Goal: Task Accomplishment & Management: Manage account settings

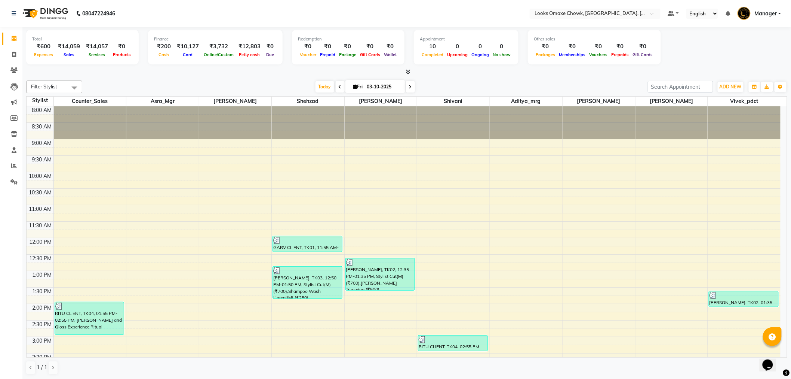
scroll to position [179, 0]
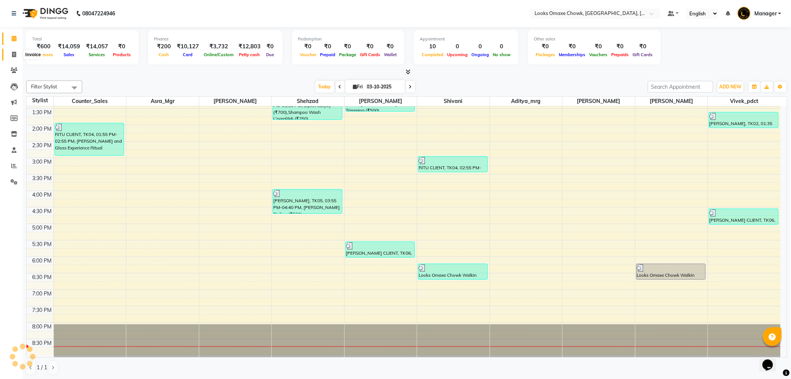
click at [14, 52] on icon at bounding box center [14, 55] width 4 height 6
select select "service"
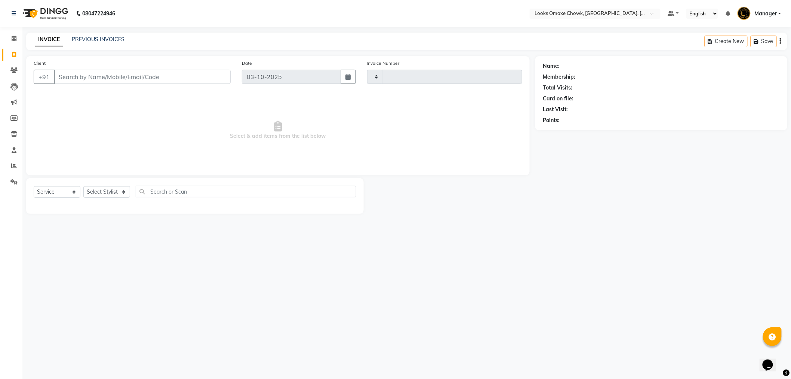
type input "1102"
select select "8121"
click at [99, 39] on link "PREVIOUS INVOICES" at bounding box center [98, 39] width 53 height 7
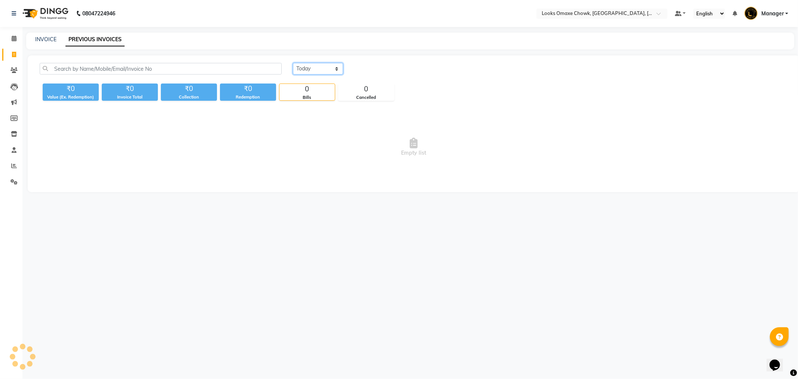
click at [324, 68] on select "Today Yesterday Custom Range" at bounding box center [318, 69] width 50 height 12
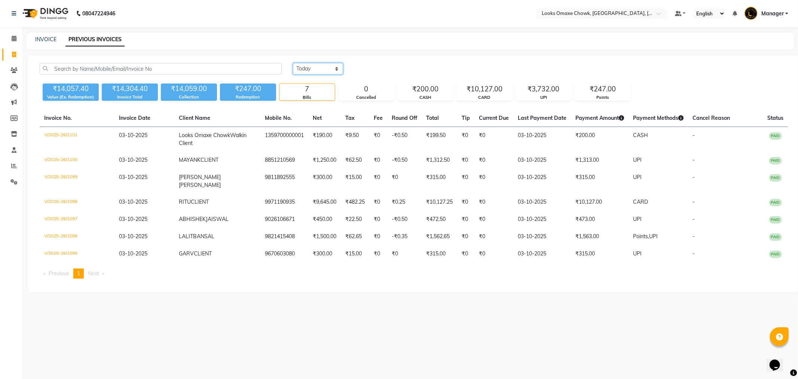
select select "range"
click at [293, 63] on select "Today Yesterday Custom Range" at bounding box center [318, 69] width 50 height 12
click at [386, 64] on input "03-10-2025" at bounding box center [379, 69] width 52 height 10
select select "10"
select select "2025"
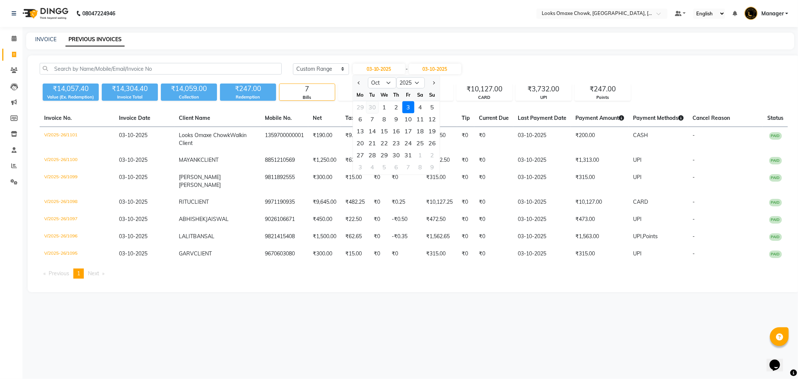
click at [371, 105] on div "30" at bounding box center [372, 107] width 12 height 12
type input "30-09-2025"
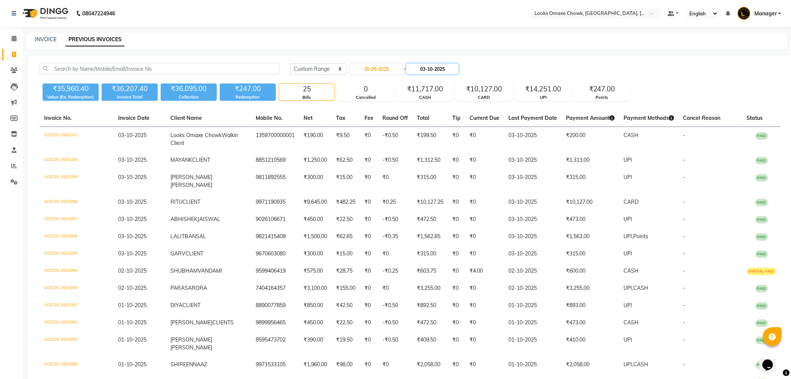
click at [432, 68] on input "03-10-2025" at bounding box center [433, 69] width 52 height 10
select select "10"
click at [428, 107] on div "30" at bounding box center [429, 107] width 12 height 12
type input "30-09-2025"
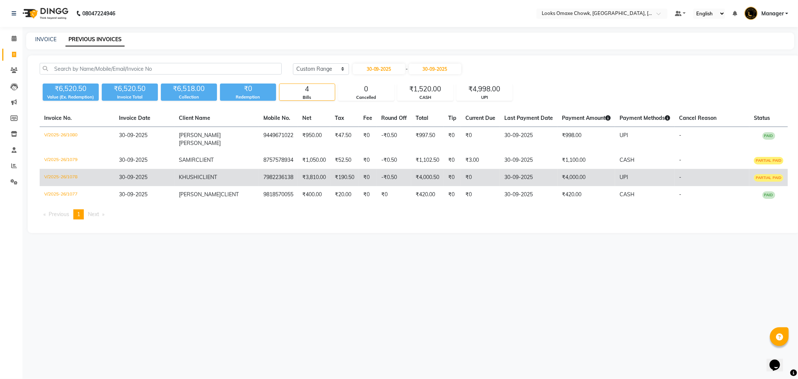
click at [557, 173] on td "₹4,000.00" at bounding box center [586, 177] width 58 height 17
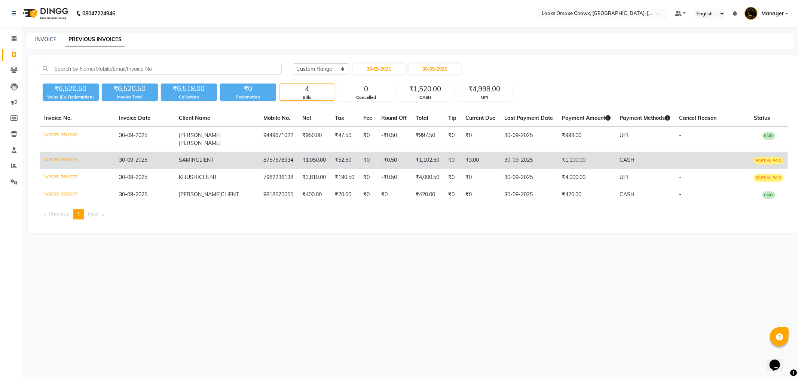
click at [518, 152] on td "30-09-2025" at bounding box center [529, 159] width 58 height 17
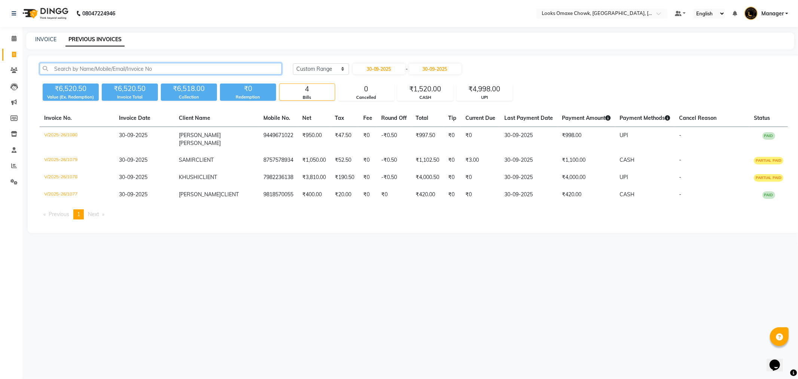
click at [177, 67] on input "text" at bounding box center [161, 69] width 242 height 12
click at [16, 52] on span at bounding box center [13, 54] width 13 height 9
select select "8121"
select select "service"
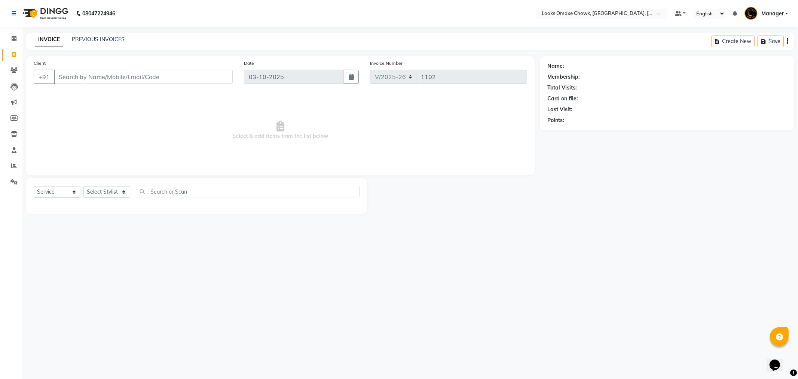
click at [88, 74] on input "Client" at bounding box center [143, 77] width 179 height 14
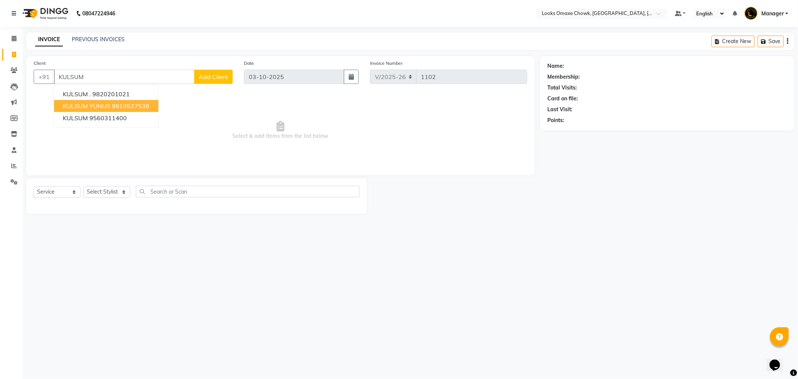
click at [113, 101] on button "KULSUM YUNUS 9910527538" at bounding box center [106, 106] width 104 height 12
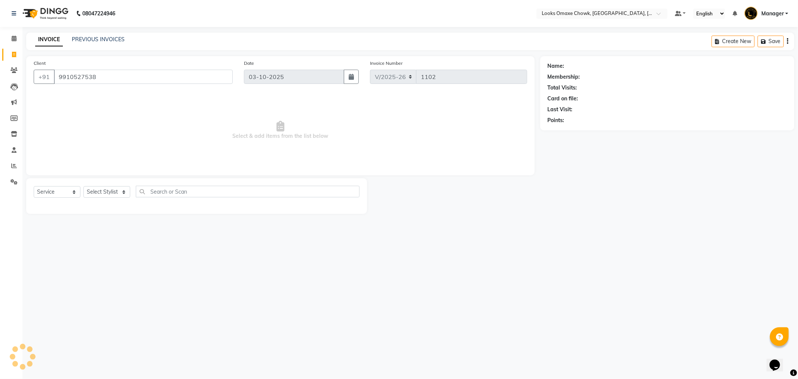
type input "9910527538"
select select "1: Object"
click at [574, 66] on link "Kulsum Yunus" at bounding box center [583, 66] width 34 height 8
click at [13, 180] on icon at bounding box center [13, 182] width 7 height 6
click at [13, 179] on icon at bounding box center [13, 182] width 7 height 6
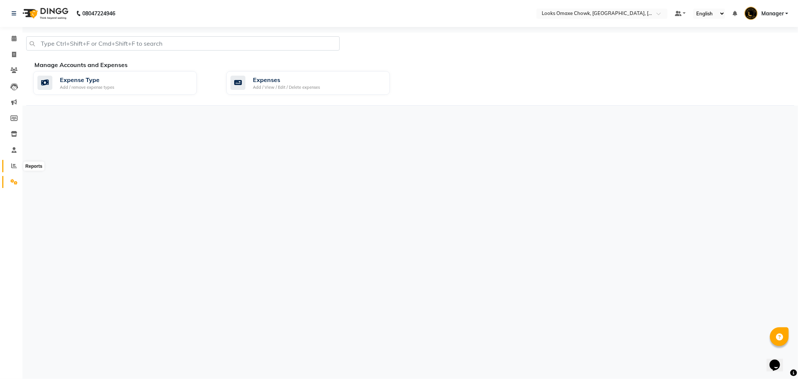
drag, startPoint x: 14, startPoint y: 167, endPoint x: 21, endPoint y: 166, distance: 6.9
click at [14, 167] on icon at bounding box center [14, 166] width 6 height 6
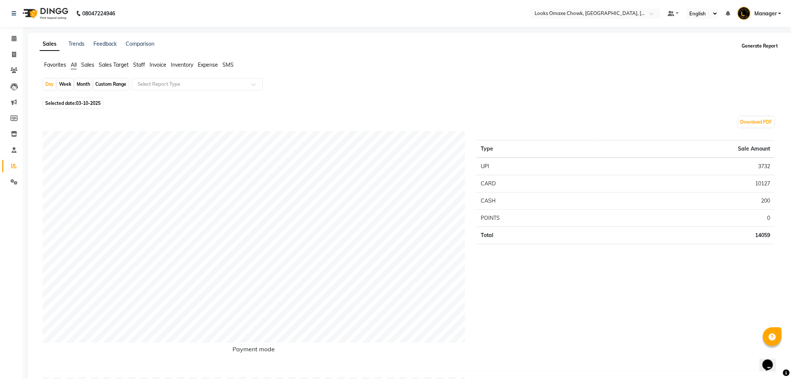
click at [762, 43] on button "Generate Report" at bounding box center [761, 46] width 40 height 10
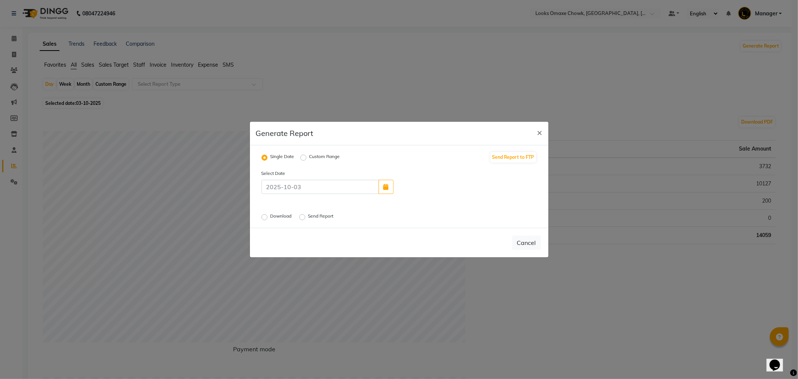
click at [308, 216] on label "Send Report" at bounding box center [321, 216] width 27 height 9
click at [301, 216] on input "Send Report" at bounding box center [303, 216] width 5 height 5
click at [530, 245] on button "Send" at bounding box center [529, 242] width 23 height 13
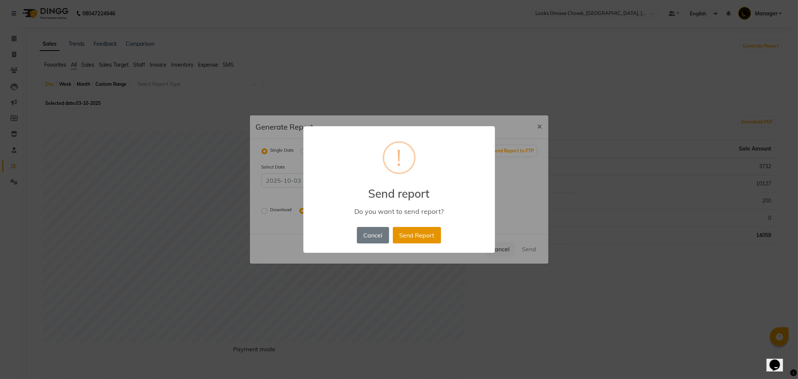
click at [420, 230] on button "Send Report" at bounding box center [417, 235] width 48 height 16
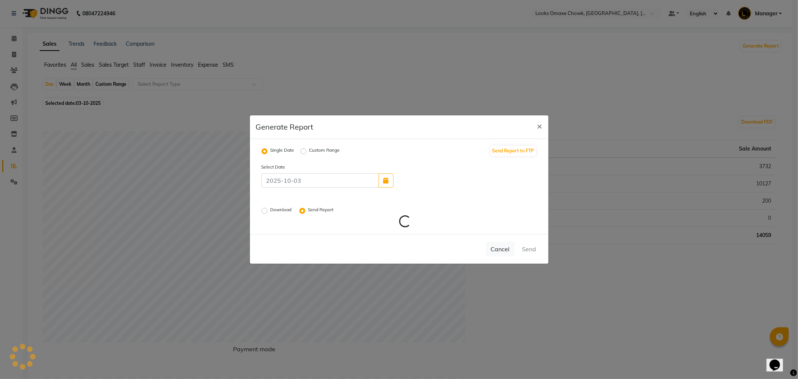
radio input "false"
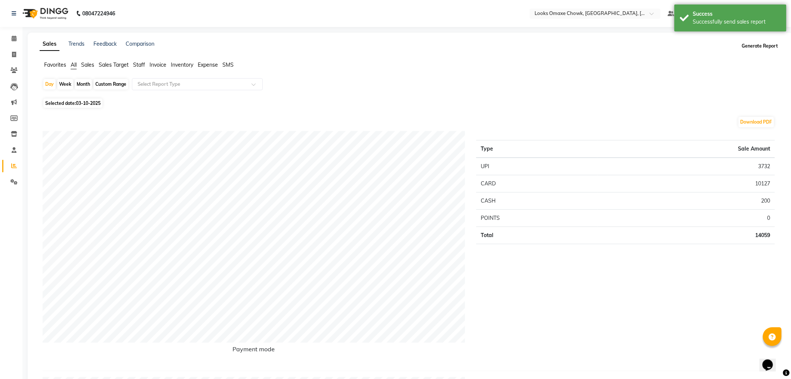
click at [747, 45] on button "Generate Report" at bounding box center [761, 46] width 40 height 10
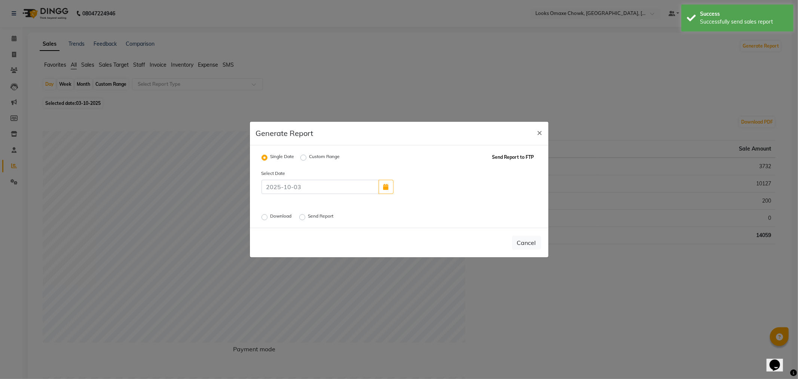
click at [510, 155] on button "Send Report to FTP" at bounding box center [513, 157] width 46 height 10
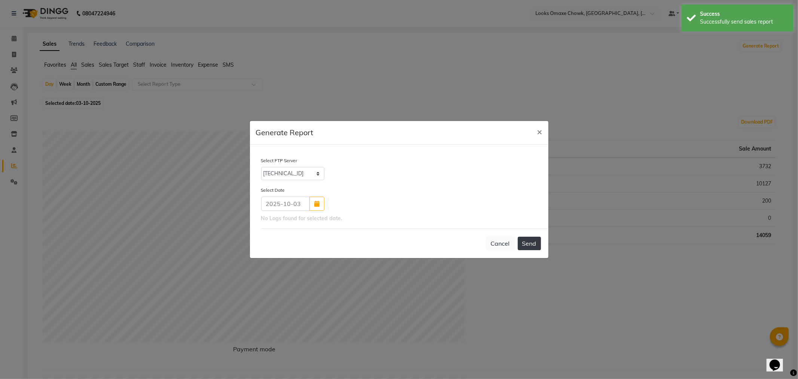
click at [532, 245] on button "Send" at bounding box center [529, 242] width 23 height 13
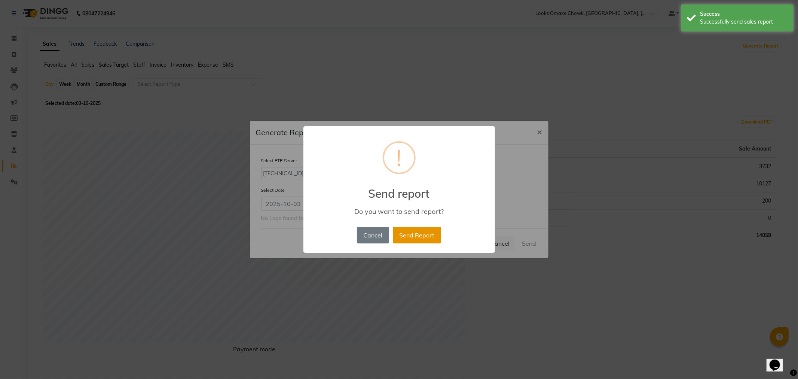
click at [416, 233] on button "Send Report" at bounding box center [417, 235] width 48 height 16
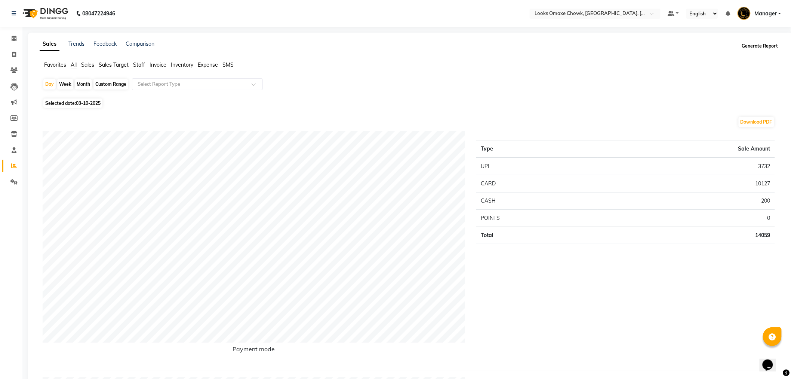
click at [765, 46] on button "Generate Report" at bounding box center [761, 46] width 40 height 10
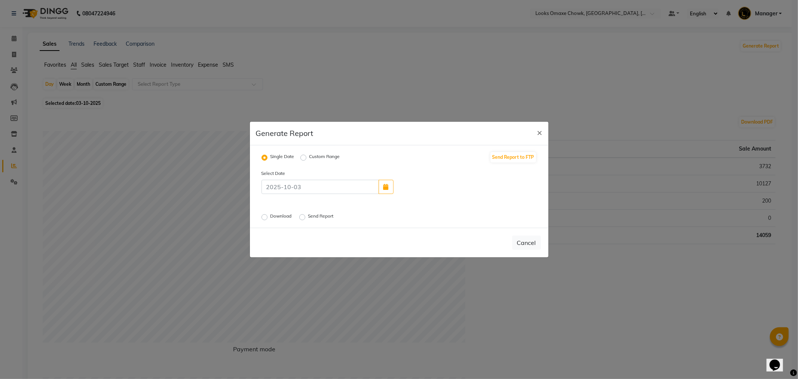
click at [308, 218] on label "Send Report" at bounding box center [321, 216] width 27 height 9
click at [303, 218] on input "Send Report" at bounding box center [303, 216] width 5 height 5
click at [530, 245] on button "Send" at bounding box center [529, 242] width 23 height 13
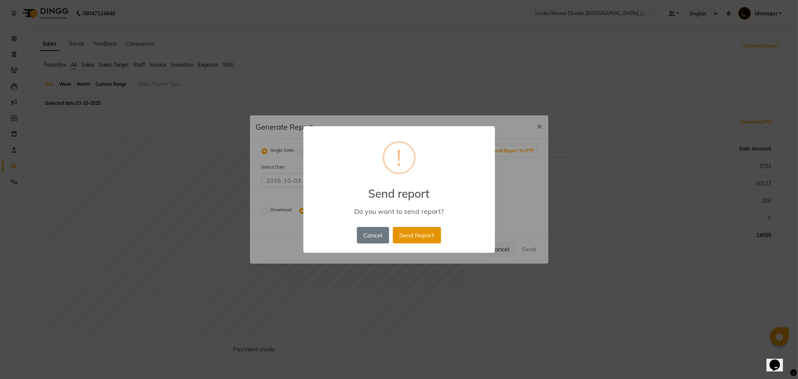
click at [409, 229] on button "Send Report" at bounding box center [417, 235] width 48 height 16
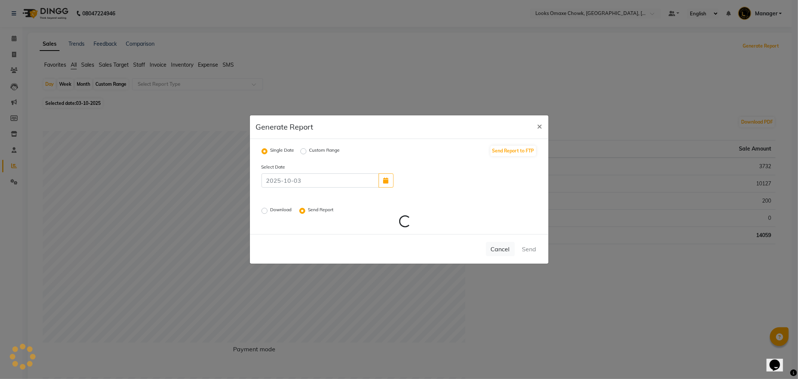
radio input "false"
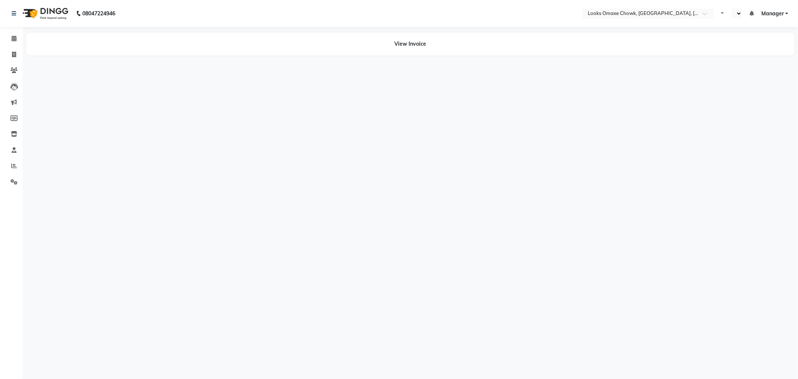
select select "en"
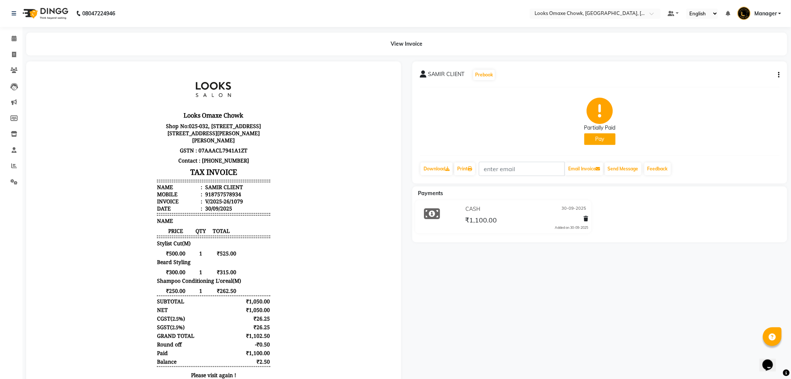
scroll to position [6, 0]
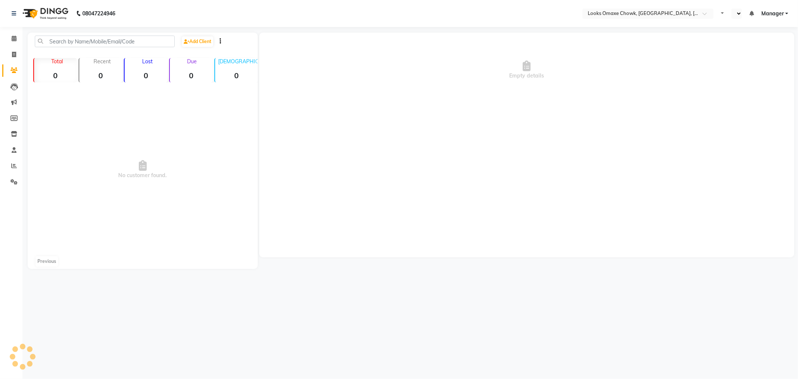
select select "en"
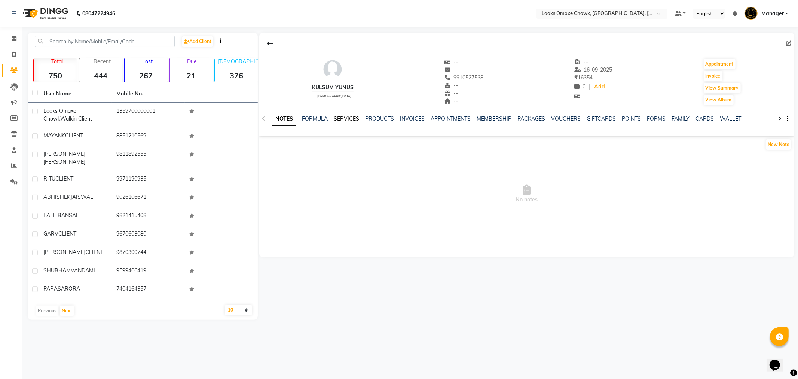
click at [346, 117] on link "SERVICES" at bounding box center [346, 118] width 25 height 7
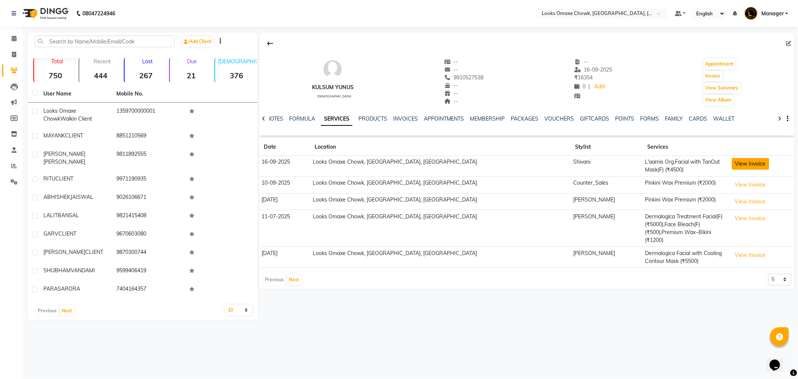
click at [732, 165] on button "View Invoice" at bounding box center [750, 164] width 37 height 12
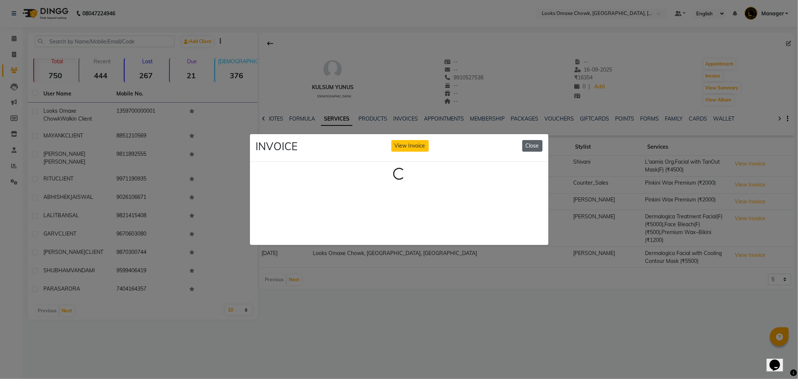
click at [534, 145] on button "Close" at bounding box center [532, 146] width 20 height 12
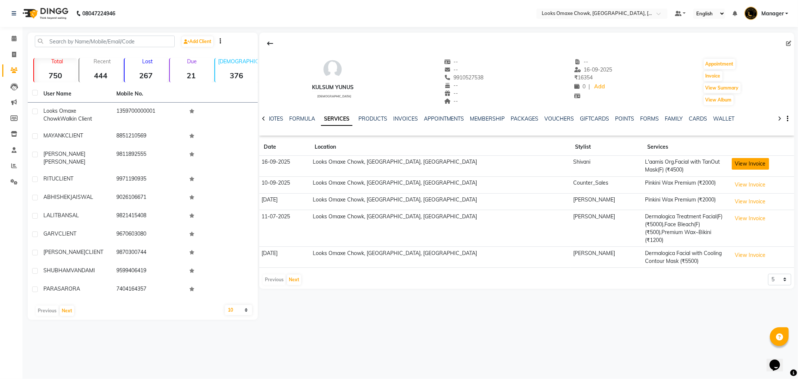
click at [733, 163] on button "View Invoice" at bounding box center [750, 164] width 37 height 12
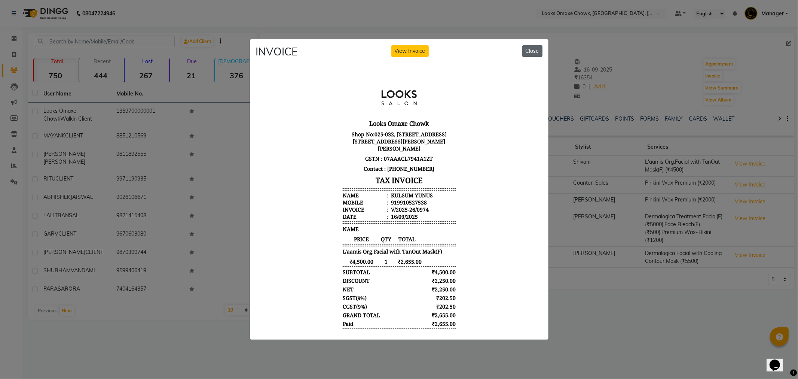
click at [533, 47] on button "Close" at bounding box center [532, 51] width 20 height 12
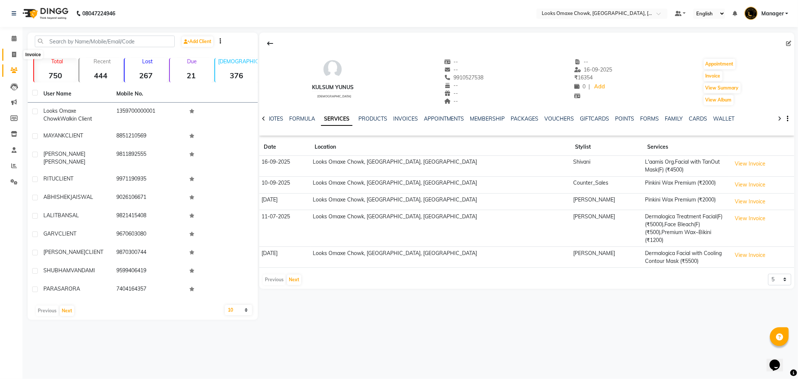
click at [13, 54] on icon at bounding box center [14, 55] width 4 height 6
select select "service"
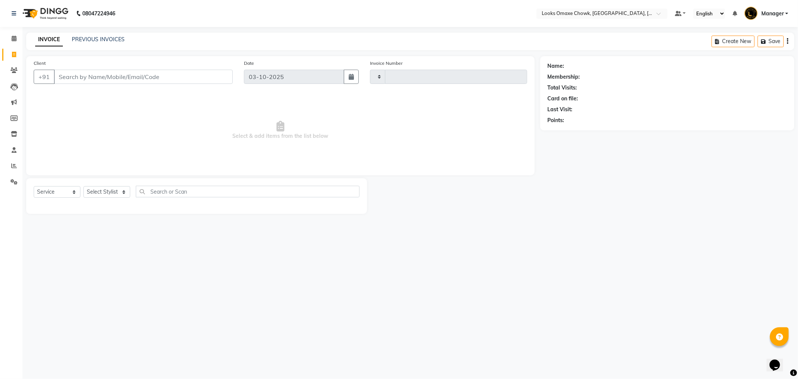
type input "1102"
select select "8121"
click at [95, 38] on link "PREVIOUS INVOICES" at bounding box center [98, 39] width 53 height 7
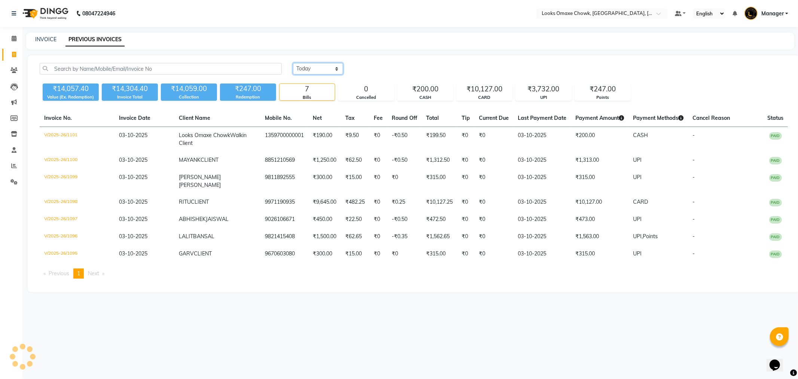
click at [335, 65] on select "Today Yesterday Custom Range" at bounding box center [318, 69] width 50 height 12
select select "range"
click at [293, 63] on select "Today Yesterday Custom Range" at bounding box center [318, 69] width 50 height 12
click at [367, 70] on input "03-10-2025" at bounding box center [379, 69] width 52 height 10
select select "10"
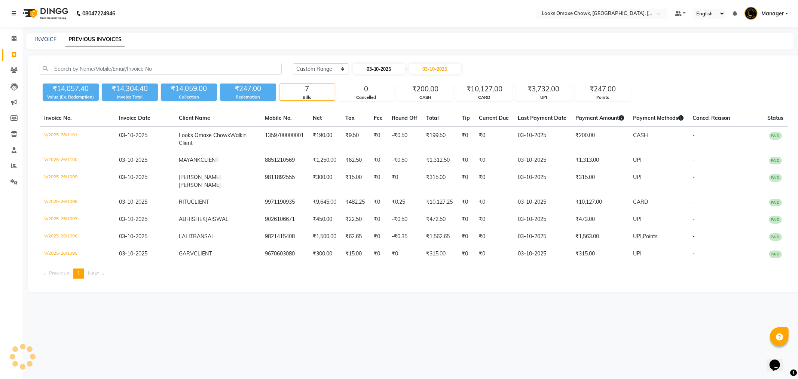
select select "2025"
click at [358, 84] on button "Previous month" at bounding box center [359, 83] width 6 height 12
select select "9"
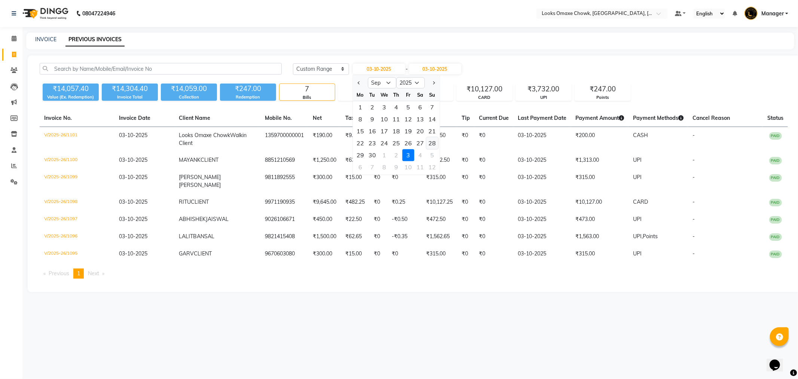
click at [433, 143] on div "28" at bounding box center [432, 143] width 12 height 12
type input "28-09-2025"
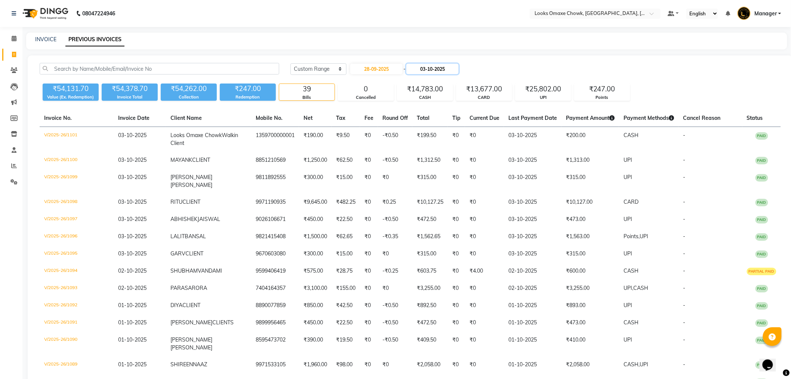
click at [423, 68] on input "03-10-2025" at bounding box center [433, 69] width 52 height 10
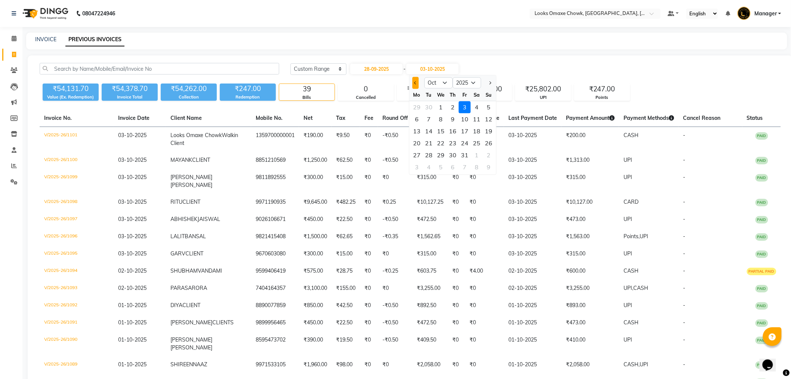
click at [417, 84] on button "Previous month" at bounding box center [416, 83] width 6 height 12
select select "9"
click at [485, 141] on div "28" at bounding box center [489, 143] width 12 height 12
type input "28-09-2025"
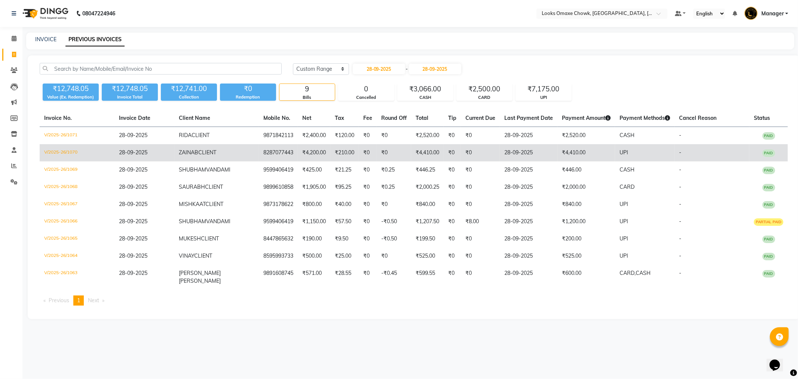
click at [557, 156] on td "₹4,410.00" at bounding box center [586, 152] width 58 height 17
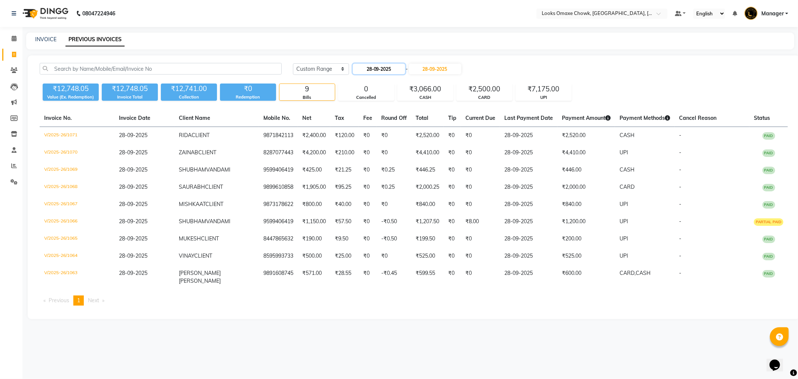
click at [369, 66] on input "28-09-2025" at bounding box center [379, 69] width 52 height 10
select select "9"
select select "2025"
click at [359, 154] on div "29" at bounding box center [360, 155] width 12 height 12
type input "29-09-2025"
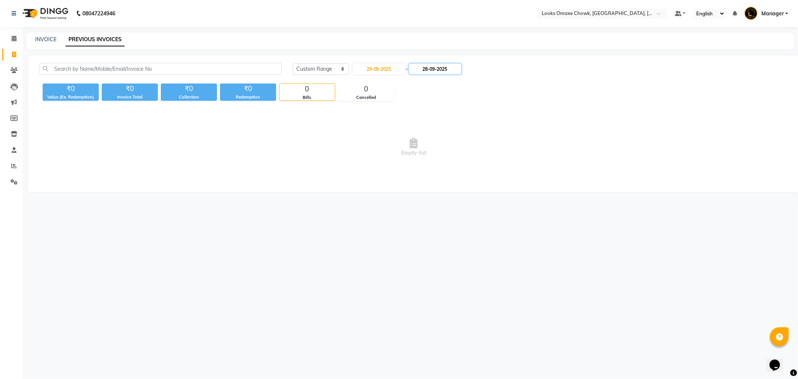
click at [429, 71] on input "28-09-2025" at bounding box center [435, 69] width 52 height 10
click at [421, 157] on div "29" at bounding box center [419, 155] width 12 height 12
type input "29-09-2025"
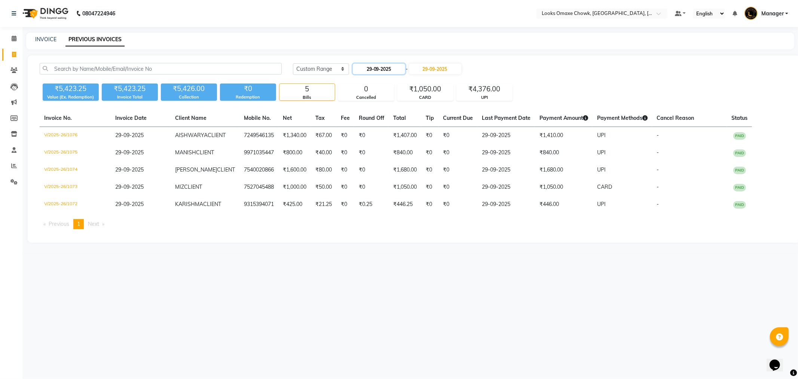
click at [386, 69] on input "29-09-2025" at bounding box center [379, 69] width 52 height 10
select select "9"
select select "2025"
click at [371, 154] on div "30" at bounding box center [372, 155] width 12 height 12
type input "30-09-2025"
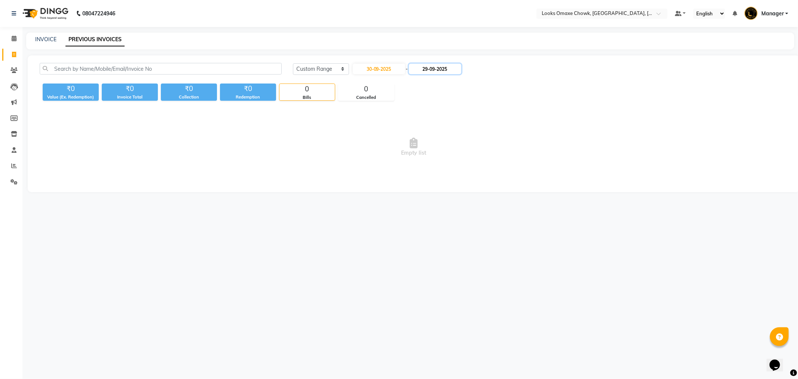
click at [424, 68] on input "29-09-2025" at bounding box center [435, 69] width 52 height 10
click at [429, 155] on div "30" at bounding box center [431, 155] width 12 height 12
type input "30-09-2025"
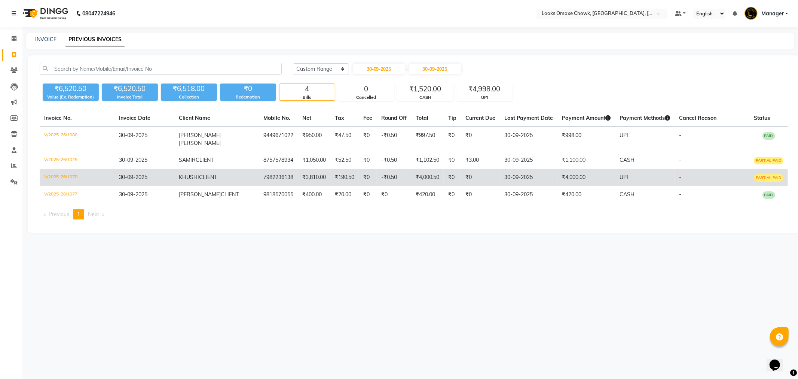
click at [557, 169] on td "₹4,000.00" at bounding box center [586, 177] width 58 height 17
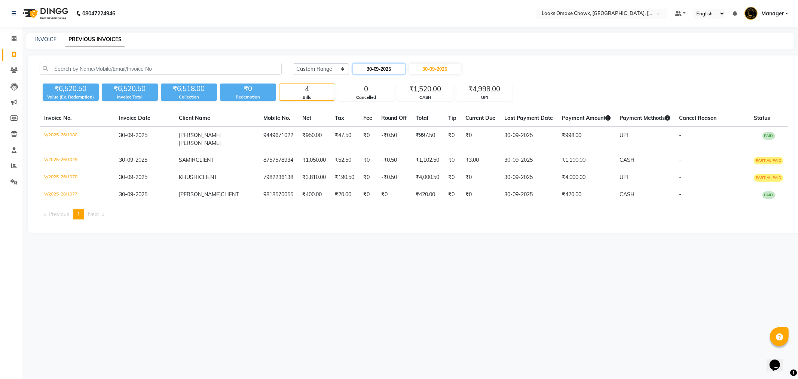
click at [383, 66] on input "30-09-2025" at bounding box center [379, 69] width 52 height 10
select select "9"
select select "2025"
click at [384, 154] on div "1" at bounding box center [384, 155] width 12 height 12
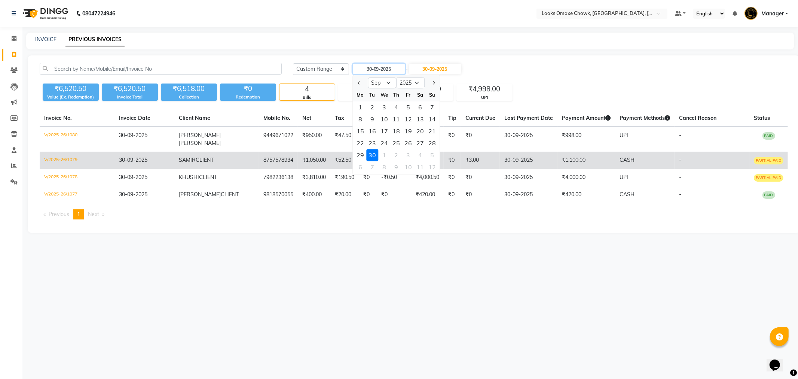
type input "01-10-2025"
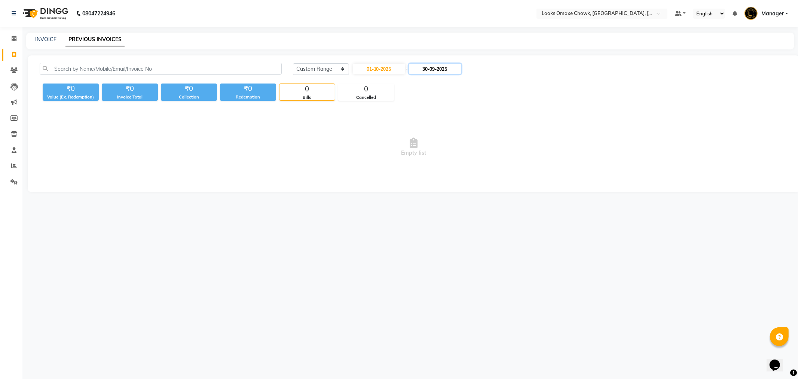
click at [431, 70] on input "30-09-2025" at bounding box center [435, 69] width 52 height 10
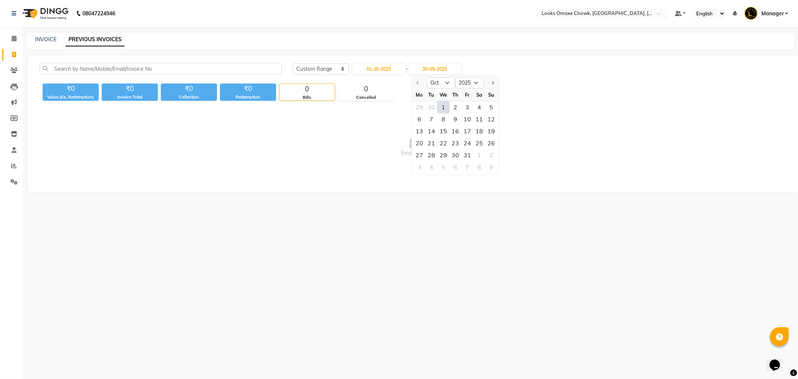
click at [442, 105] on div "1" at bounding box center [443, 107] width 12 height 12
type input "01-10-2025"
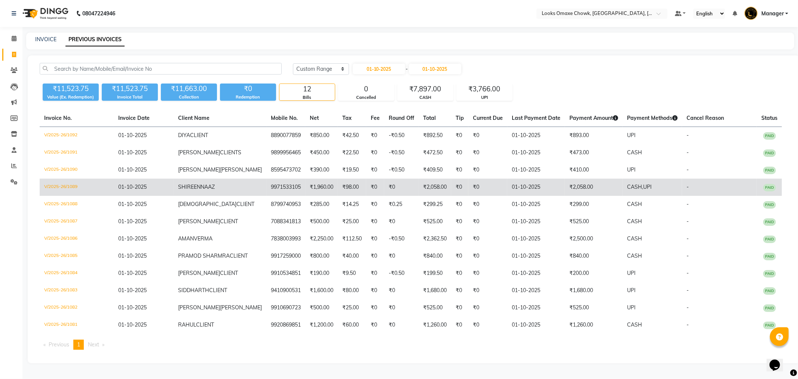
click at [528, 184] on td "01-10-2025" at bounding box center [536, 186] width 58 height 17
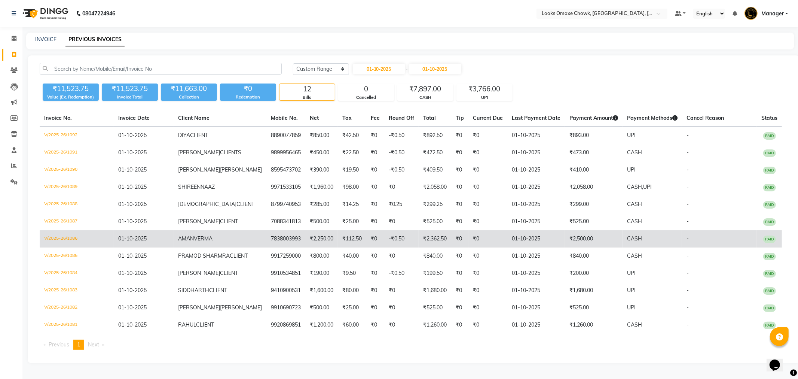
click at [529, 241] on td "01-10-2025" at bounding box center [536, 238] width 58 height 17
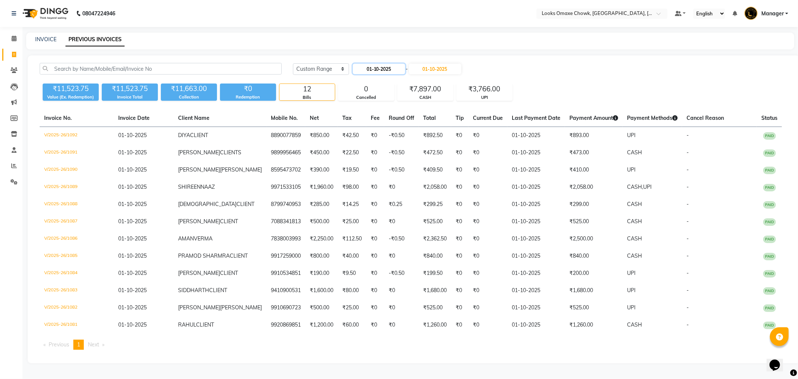
click at [386, 67] on input "01-10-2025" at bounding box center [379, 69] width 52 height 10
select select "10"
select select "2025"
click at [395, 104] on div "2" at bounding box center [396, 107] width 12 height 12
type input "02-10-2025"
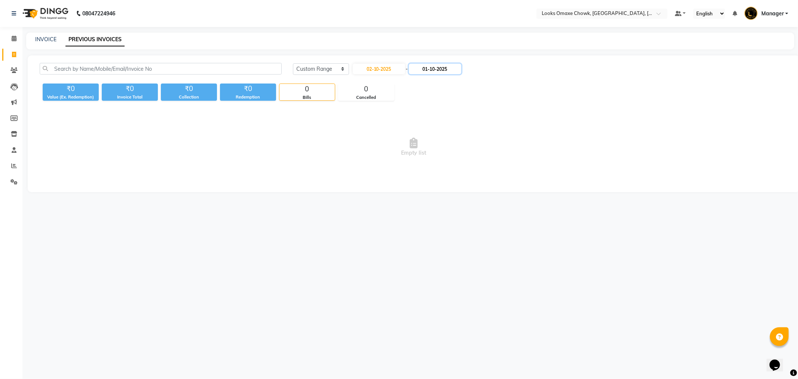
click at [431, 70] on input "01-10-2025" at bounding box center [435, 69] width 52 height 10
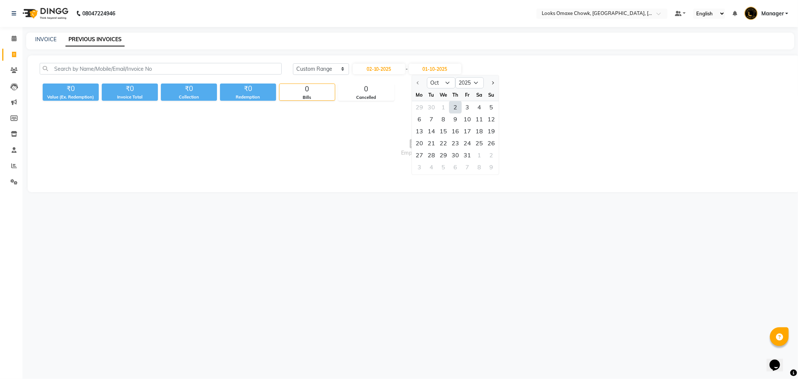
click at [454, 106] on div "2" at bounding box center [455, 107] width 12 height 12
type input "02-10-2025"
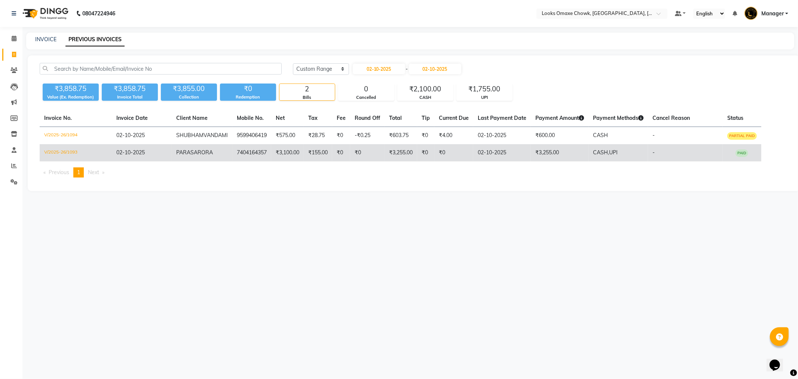
click at [582, 152] on td "₹3,255.00" at bounding box center [560, 152] width 58 height 17
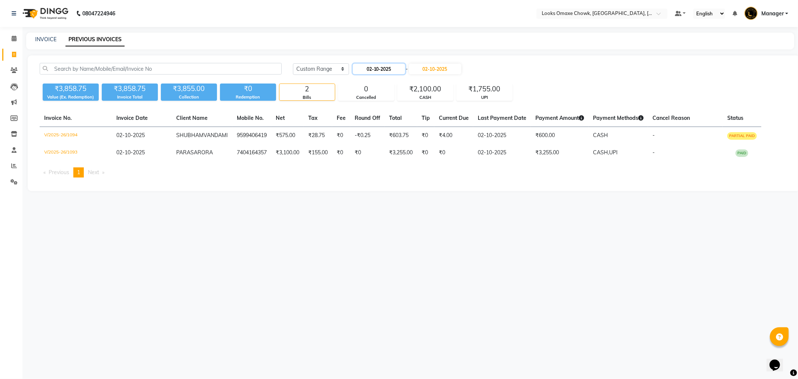
click at [374, 69] on input "02-10-2025" at bounding box center [379, 69] width 52 height 10
select select "10"
select select "2025"
click at [409, 106] on div "3" at bounding box center [408, 107] width 12 height 12
type input "03-10-2025"
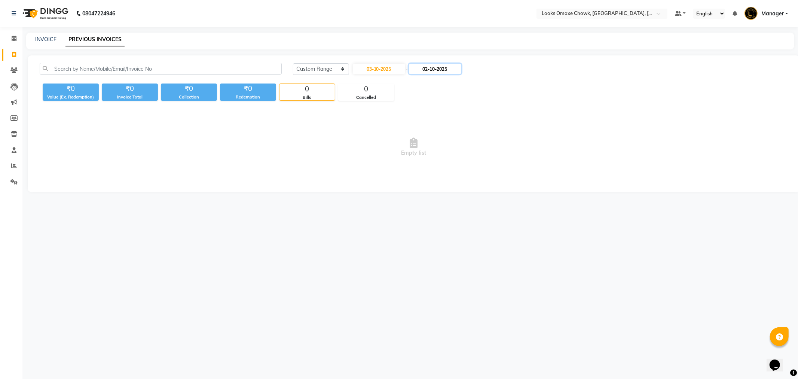
click at [445, 68] on input "02-10-2025" at bounding box center [435, 69] width 52 height 10
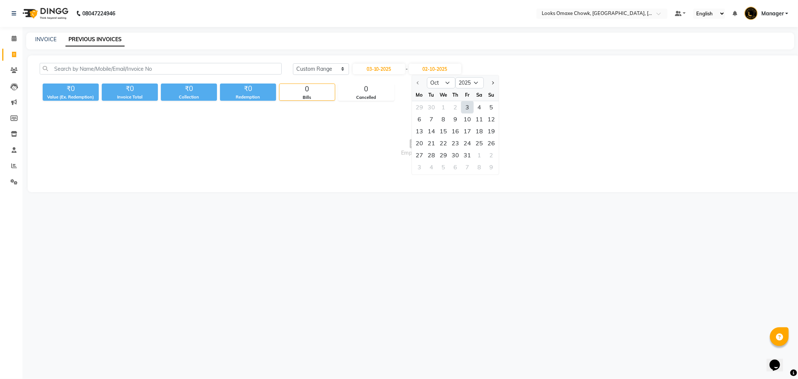
click at [465, 107] on div "3" at bounding box center [467, 107] width 12 height 12
type input "03-10-2025"
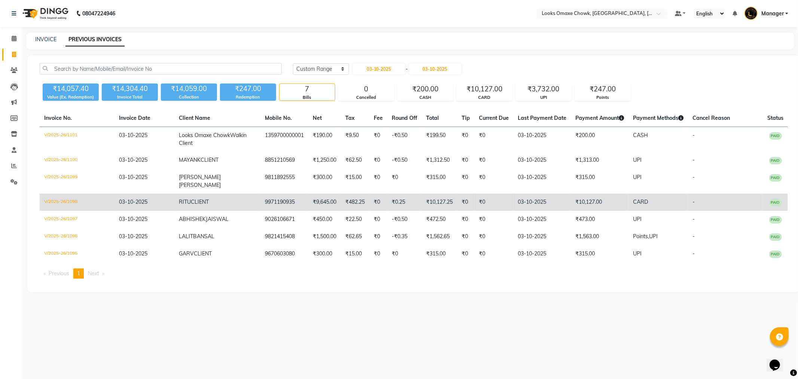
click at [573, 194] on td "₹10,127.00" at bounding box center [600, 201] width 58 height 17
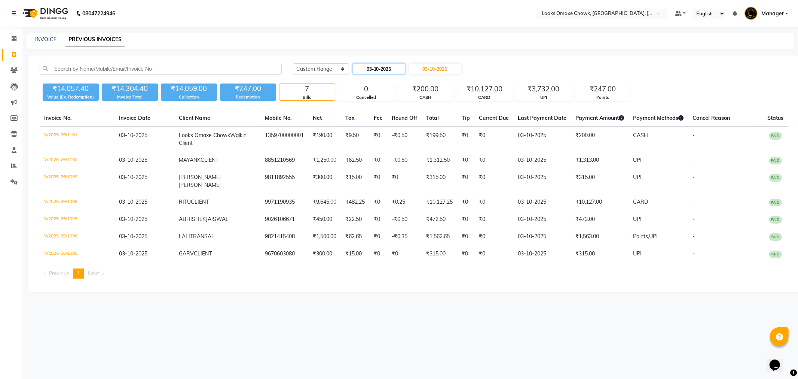
click at [370, 70] on input "03-10-2025" at bounding box center [379, 69] width 52 height 10
select select "10"
select select "2025"
click at [380, 80] on select "Jan Feb Mar Apr May Jun Jul Aug Sep Oct Nov Dec" at bounding box center [382, 82] width 28 height 11
select select "9"
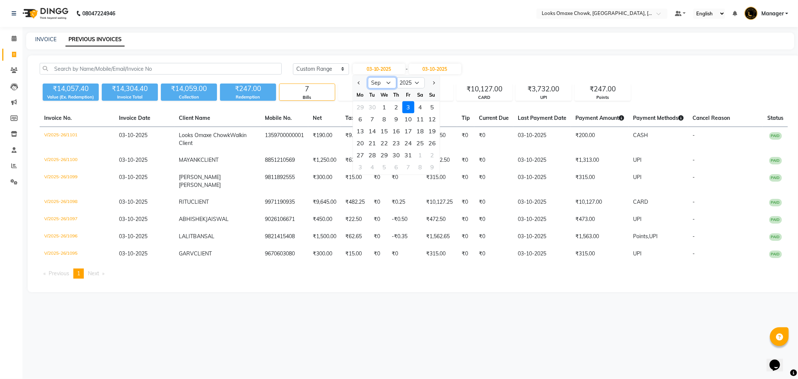
click at [368, 77] on select "Jan Feb Mar Apr May Jun Jul Aug Sep Oct Nov Dec" at bounding box center [382, 82] width 28 height 11
click at [446, 70] on input "03-10-2025" at bounding box center [435, 69] width 52 height 10
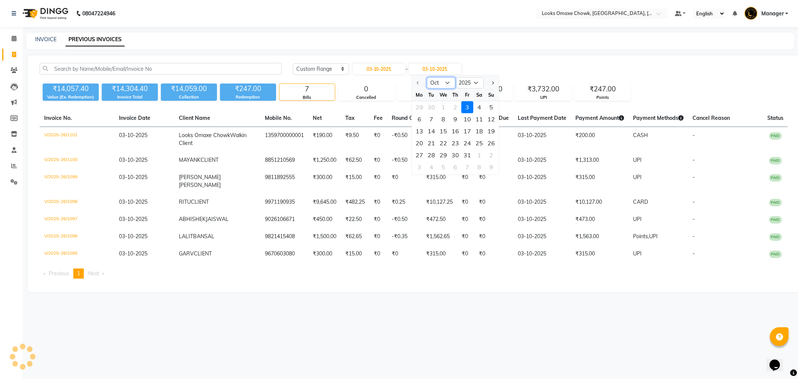
click at [447, 85] on select "Oct Nov Dec" at bounding box center [441, 82] width 28 height 11
drag, startPoint x: 389, startPoint y: 81, endPoint x: 387, endPoint y: 76, distance: 5.7
click at [390, 81] on div "₹14,057.40 Value (Ex. Redemption) ₹14,304.40 Invoice Total ₹14,059.00 Collectio…" at bounding box center [414, 90] width 748 height 20
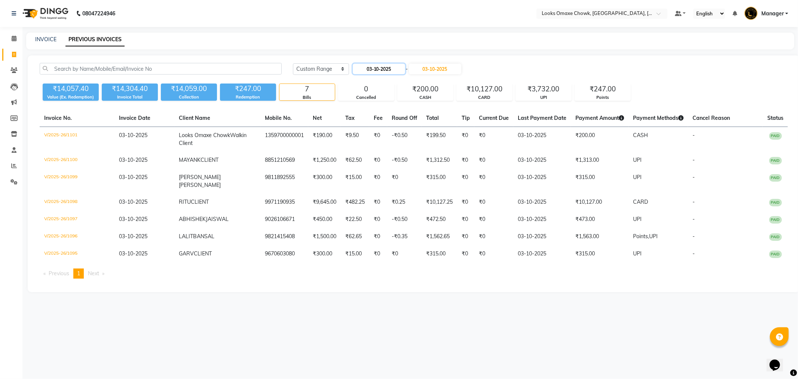
click at [373, 69] on input "03-10-2025" at bounding box center [379, 69] width 52 height 10
select select "10"
select select "2025"
click at [362, 106] on div "29" at bounding box center [360, 107] width 12 height 12
type input "29-09-2025"
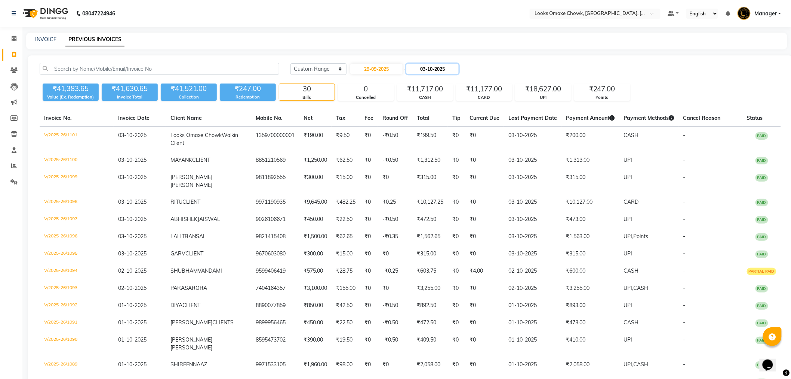
click at [440, 64] on input "03-10-2025" at bounding box center [433, 69] width 52 height 10
select select "10"
click at [420, 104] on div "29" at bounding box center [417, 107] width 12 height 12
type input "29-09-2025"
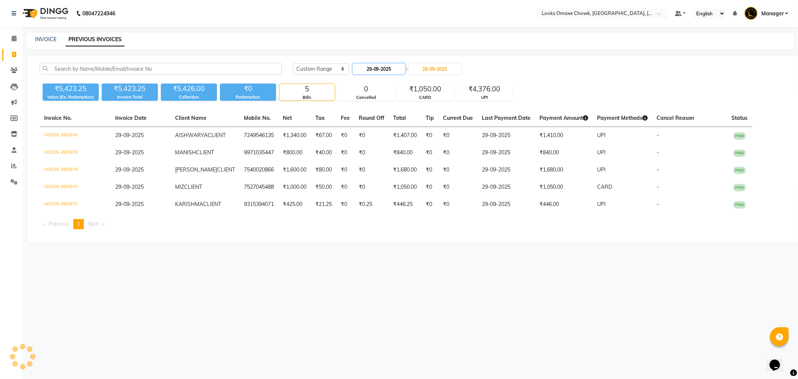
click at [384, 69] on input "29-09-2025" at bounding box center [379, 69] width 52 height 10
select select "9"
select select "2025"
click at [420, 141] on div "27" at bounding box center [420, 143] width 12 height 12
type input "27-09-2025"
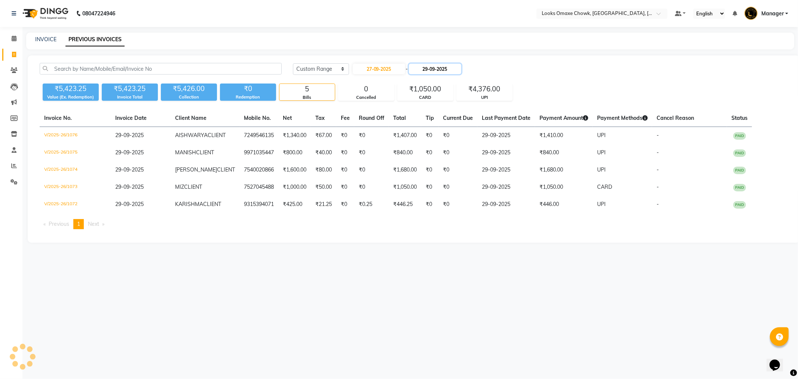
click at [435, 71] on input "29-09-2025" at bounding box center [435, 69] width 52 height 10
click at [477, 144] on div "27" at bounding box center [479, 143] width 12 height 12
type input "27-09-2025"
click at [13, 54] on icon at bounding box center [14, 55] width 4 height 6
select select "service"
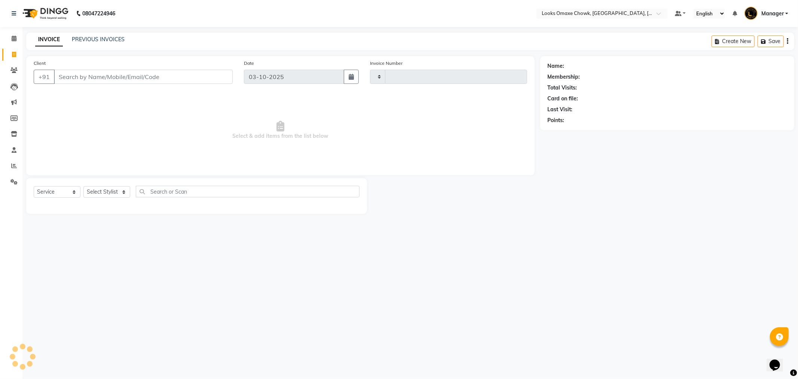
type input "1102"
select select "8121"
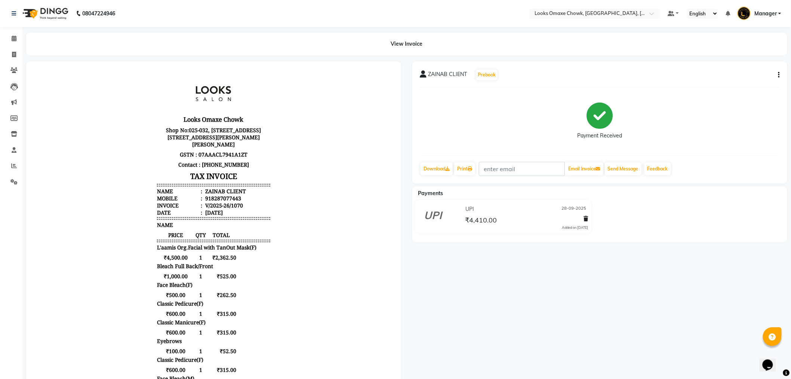
click at [780, 75] on icon "button" at bounding box center [779, 75] width 1 height 0
click at [757, 80] on div "Edit Item Staff" at bounding box center [742, 79] width 51 height 9
select select "75647"
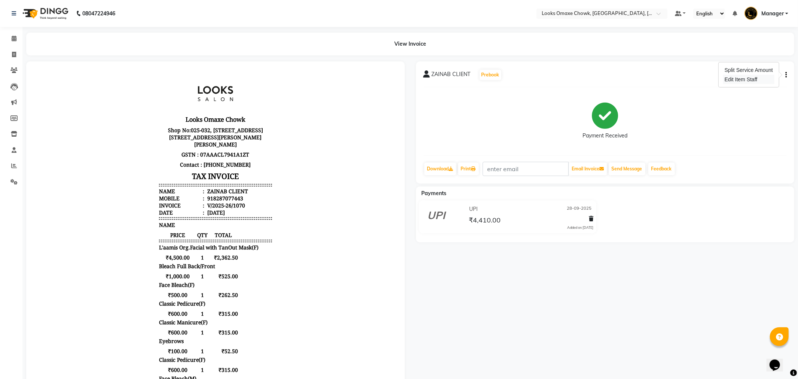
select select "88598"
select select "91420"
select select "93280"
select select "91420"
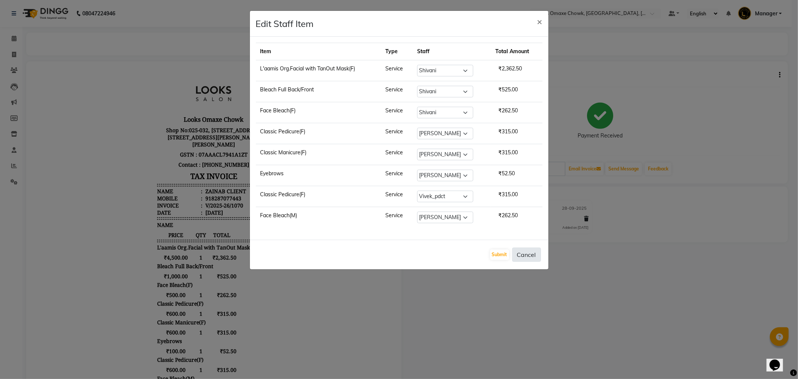
click at [533, 259] on button "Cancel" at bounding box center [526, 254] width 29 height 14
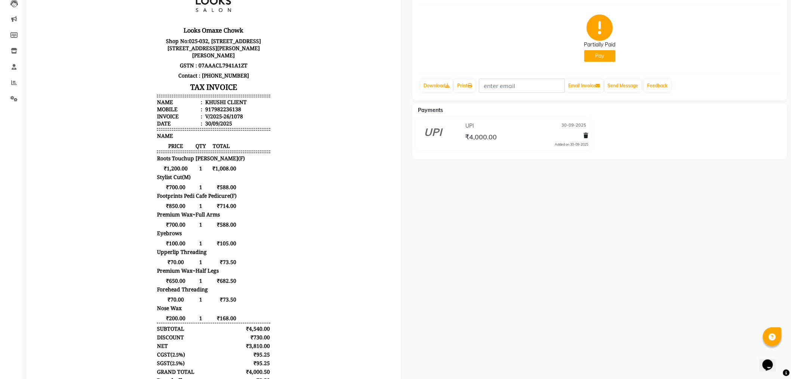
scroll to position [125, 0]
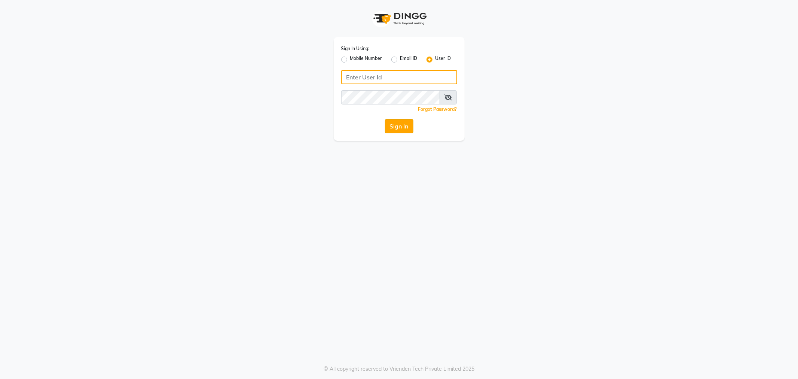
type input "e3597-01"
click at [399, 125] on button "Sign In" at bounding box center [399, 126] width 28 height 14
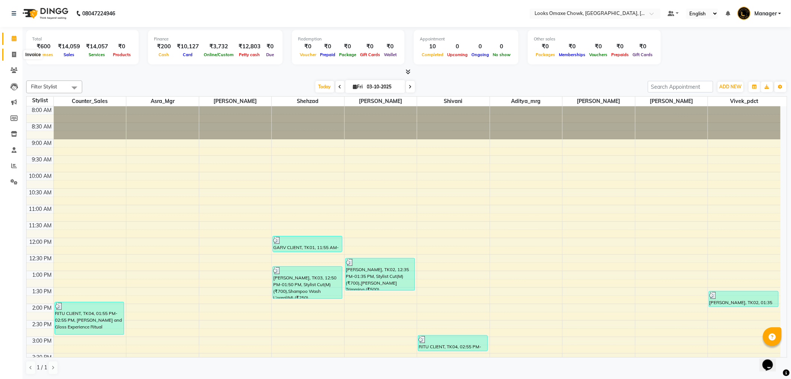
click at [10, 53] on span at bounding box center [13, 54] width 13 height 9
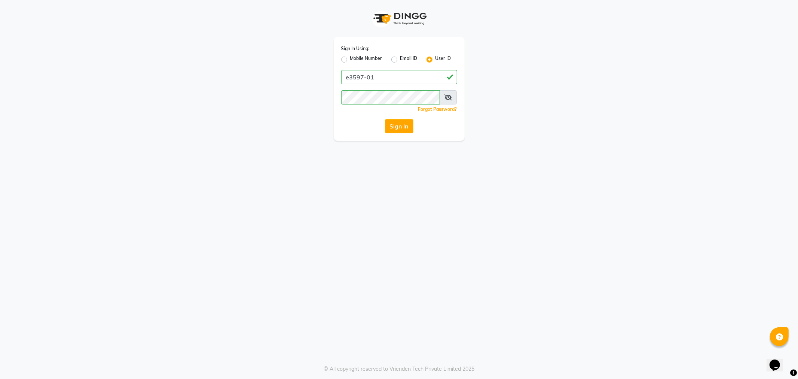
click at [386, 126] on button "Sign In" at bounding box center [399, 126] width 28 height 14
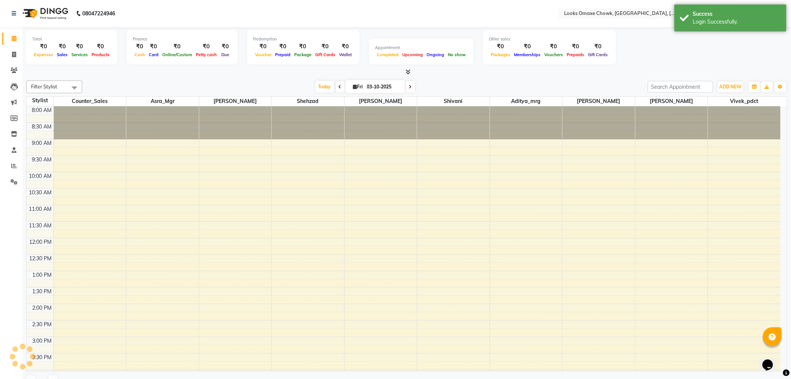
select select "en"
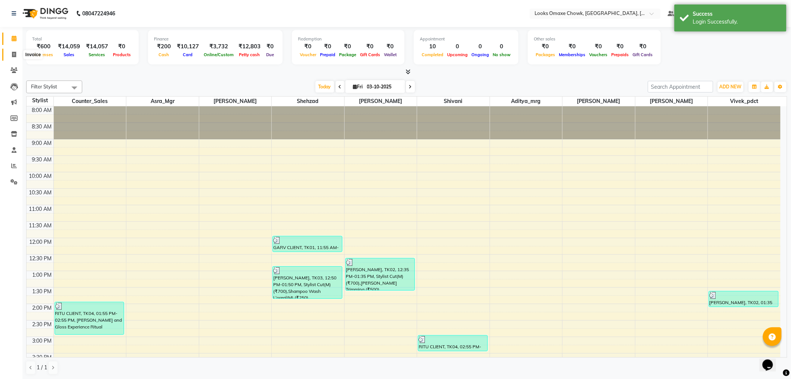
click at [15, 54] on icon at bounding box center [14, 55] width 4 height 6
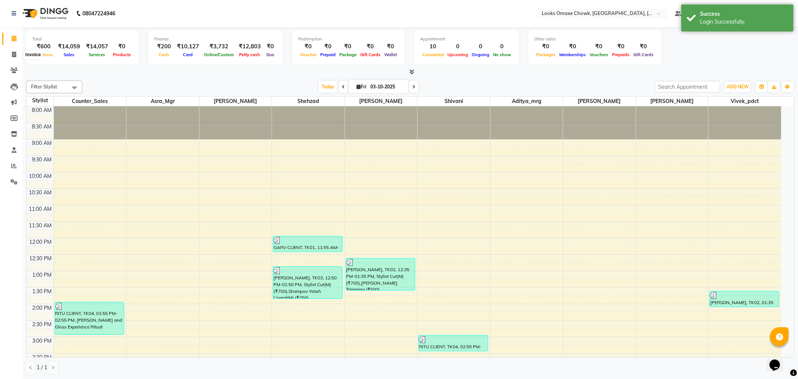
select select "8121"
select select "service"
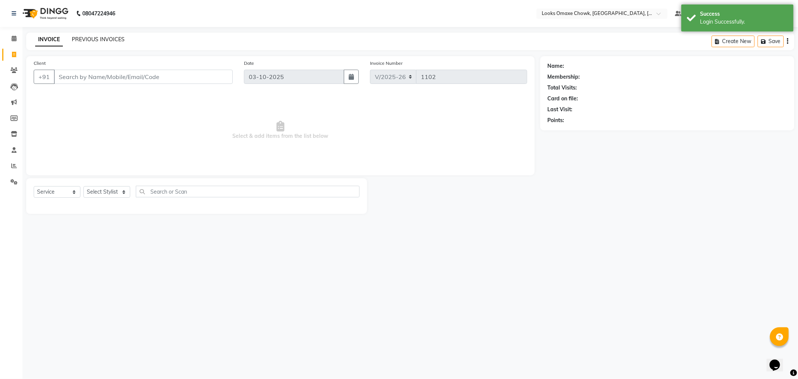
click at [114, 40] on link "PREVIOUS INVOICES" at bounding box center [98, 39] width 53 height 7
